Goal: Find specific page/section: Find specific page/section

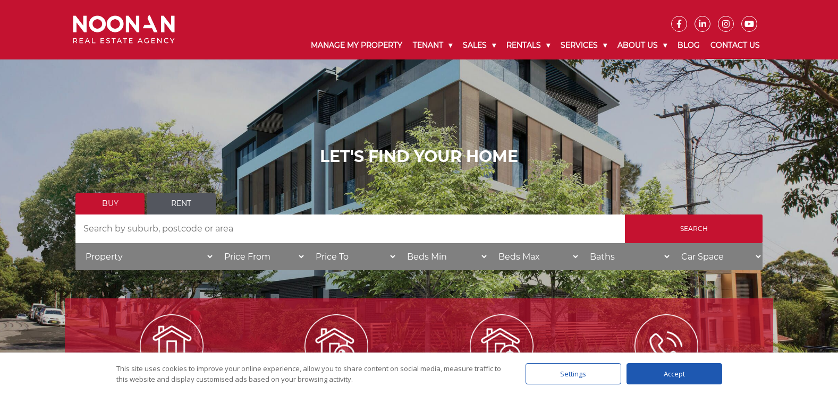
click at [731, 46] on link "Contact Us" at bounding box center [735, 46] width 60 height 28
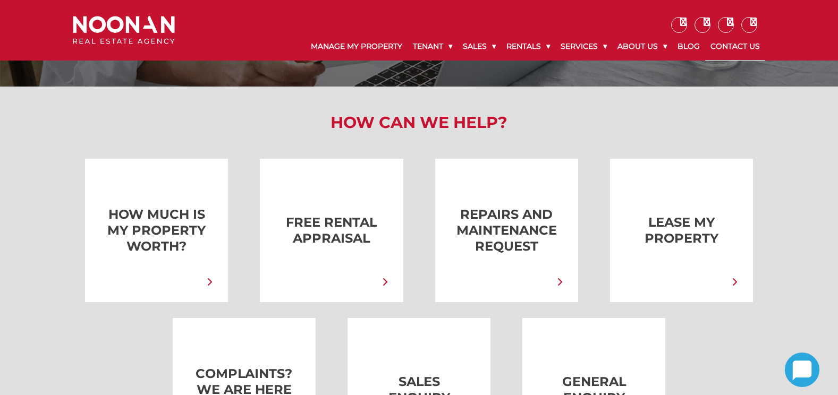
scroll to position [159, 0]
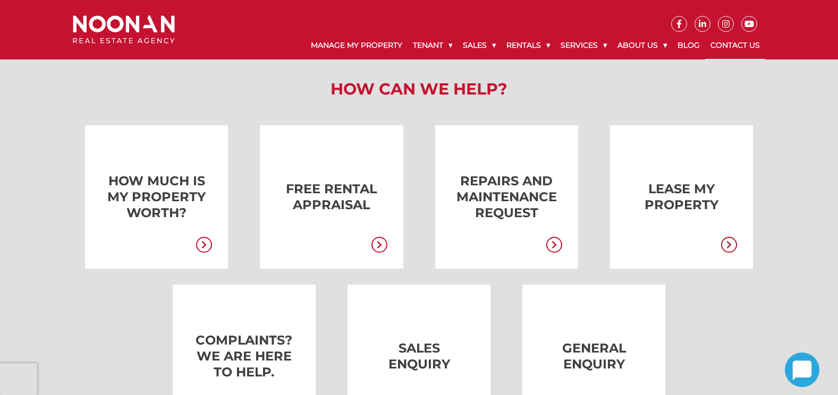
click at [522, 208] on link at bounding box center [490, 196] width 143 height 143
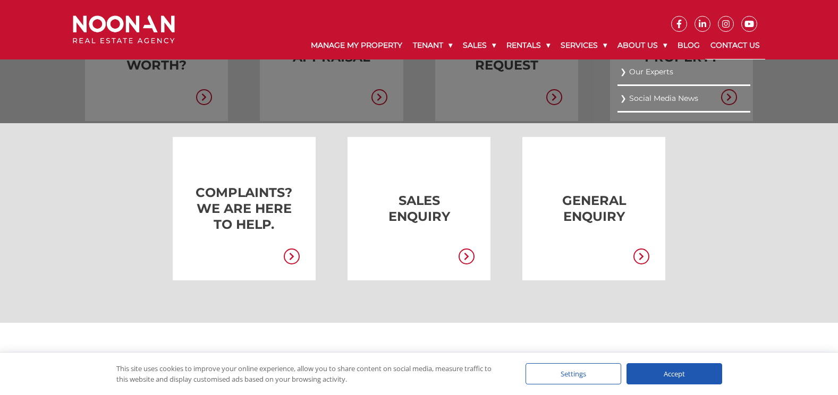
scroll to position [319, 0]
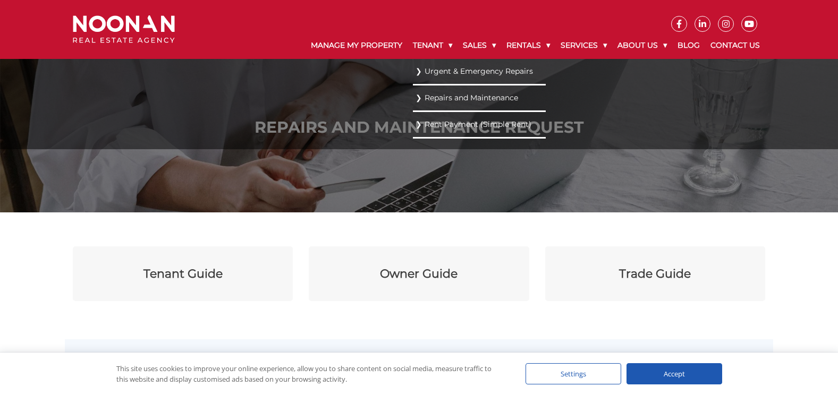
click at [448, 99] on link "Repairs and Maintenance" at bounding box center [478, 98] width 127 height 14
